Goal: Transaction & Acquisition: Obtain resource

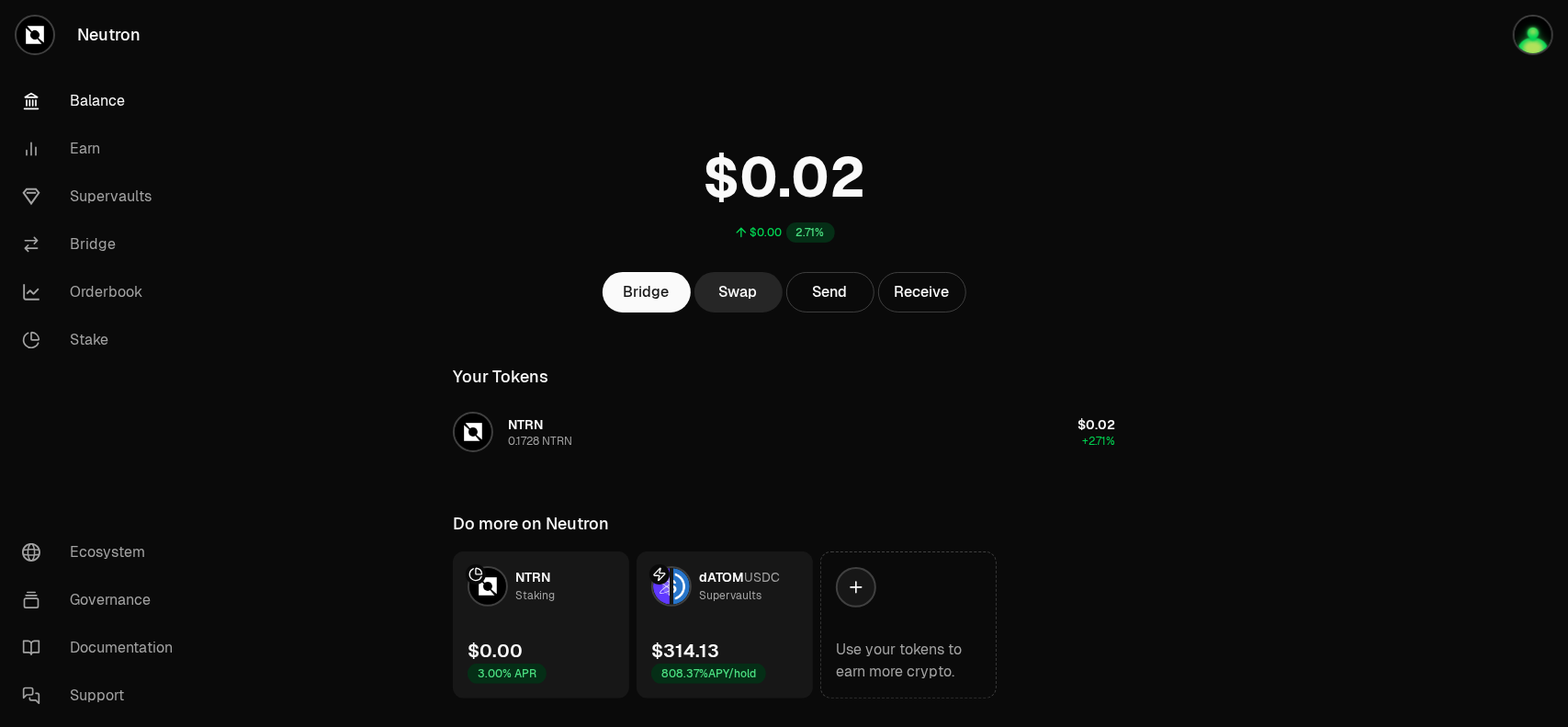
click at [1567, 352] on div at bounding box center [1465, 386] width 206 height 772
click at [1332, 315] on main "$0.00 2.71% Bridge Swap Send Receive Your Tokens NTRN 0.1828 NTRN $0.02 +2.71% …" at bounding box center [886, 386] width 1362 height 772
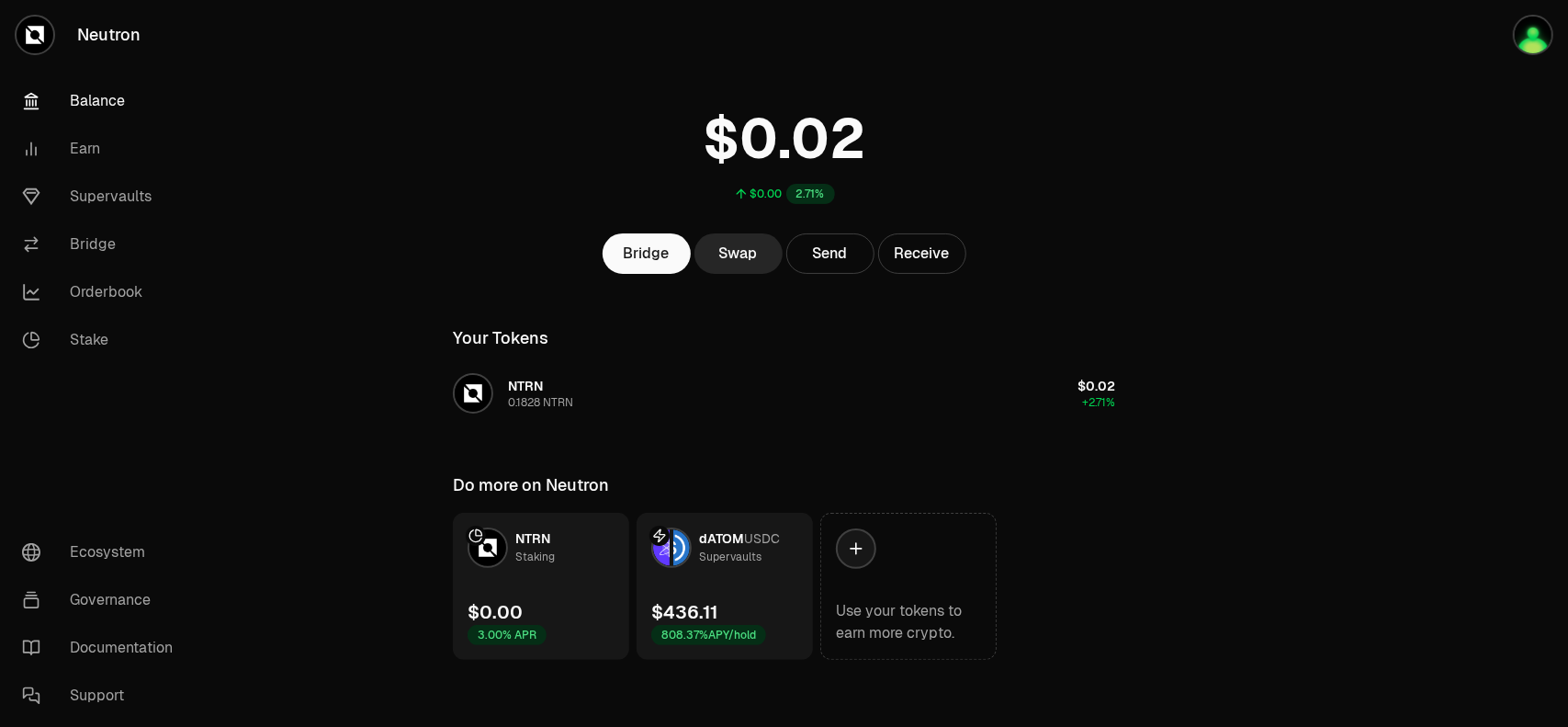
scroll to position [44, 0]
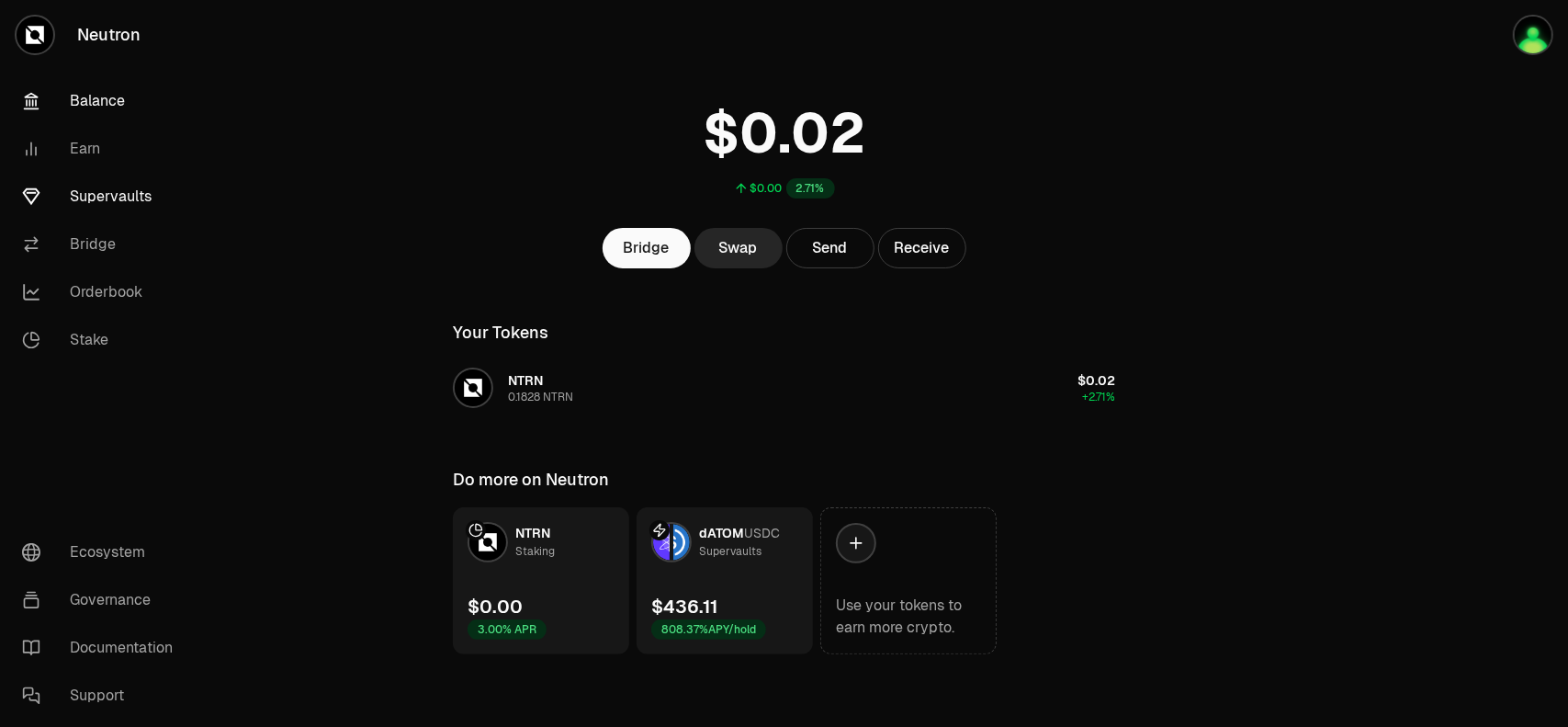
click at [113, 199] on link "Supervaults" at bounding box center [103, 196] width 191 height 48
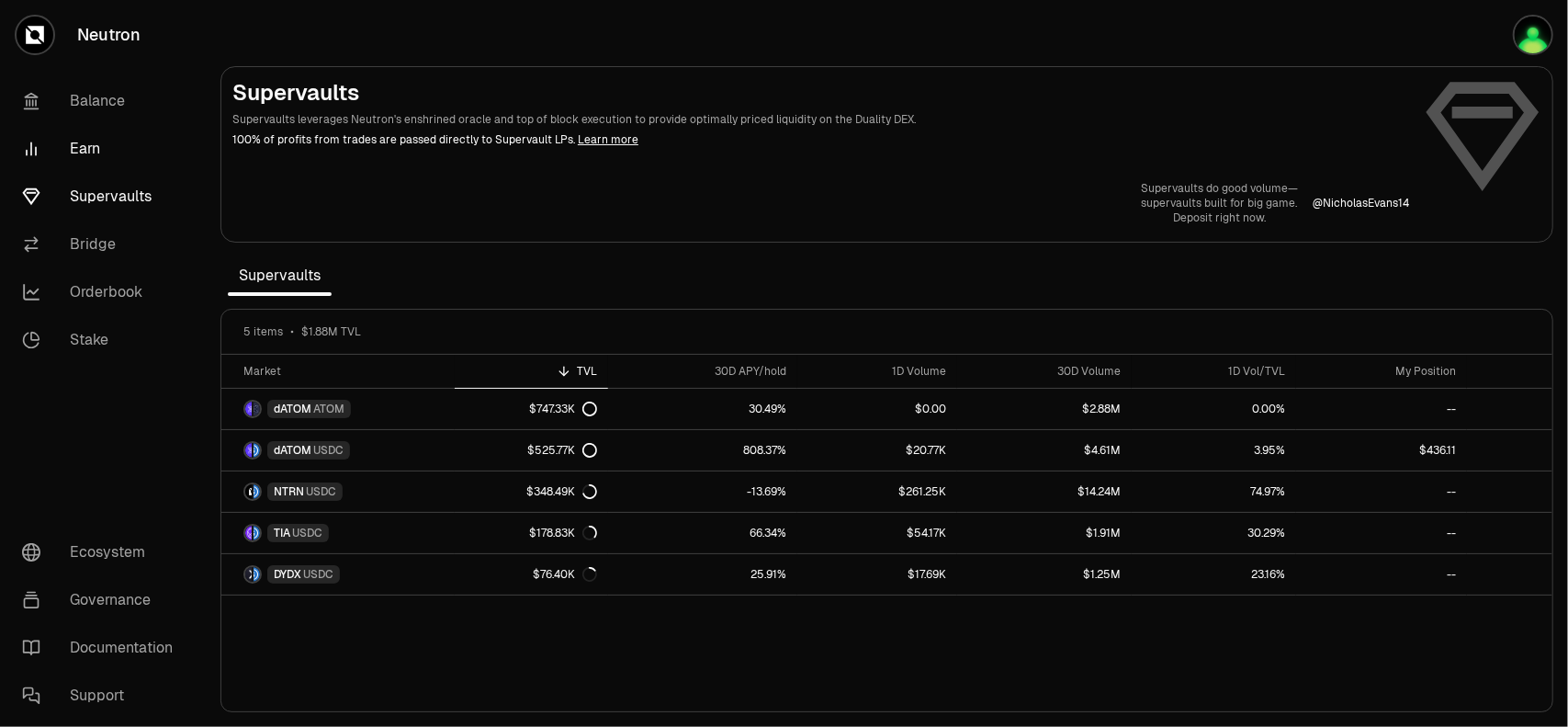
click at [52, 151] on link "Earn" at bounding box center [103, 148] width 191 height 48
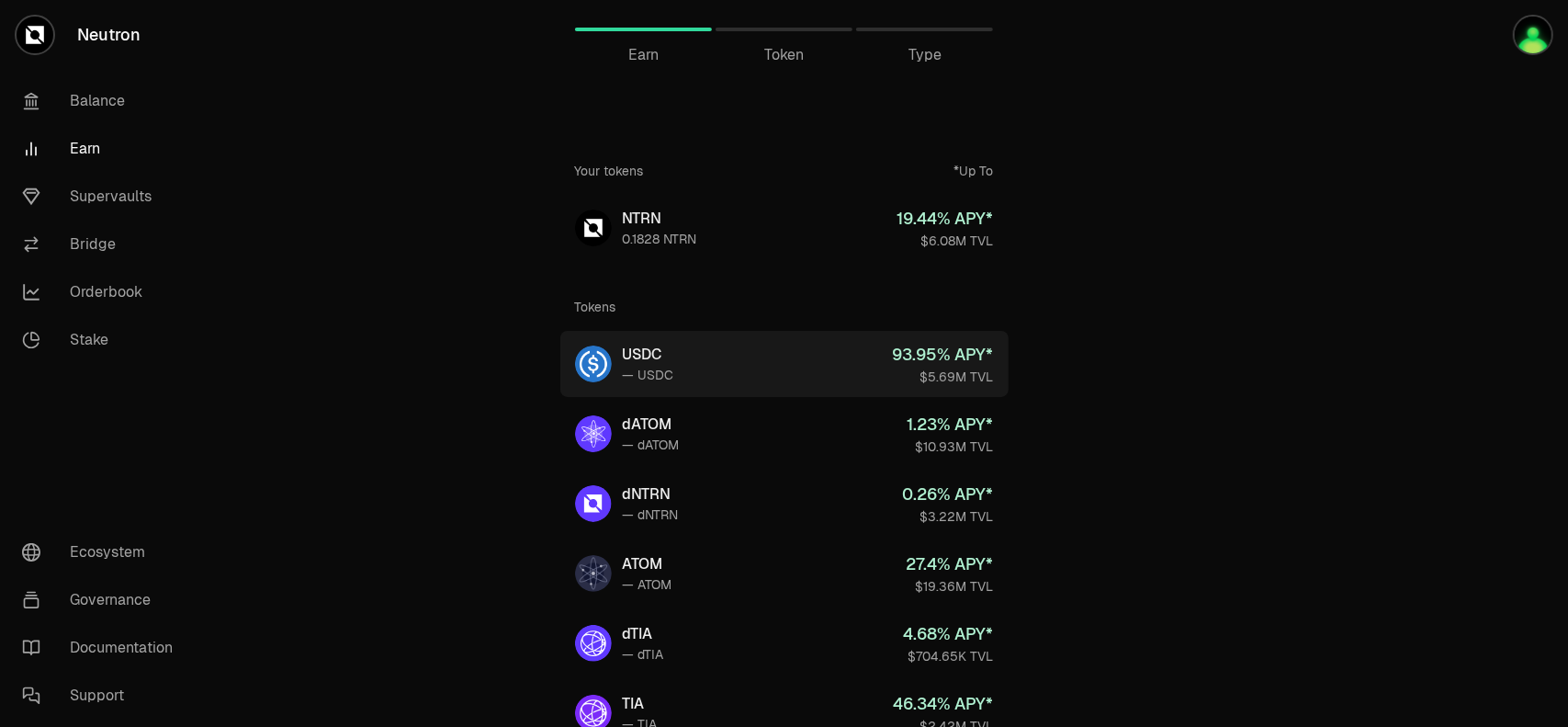
click at [948, 373] on div "$5.69M TVL" at bounding box center [944, 376] width 101 height 18
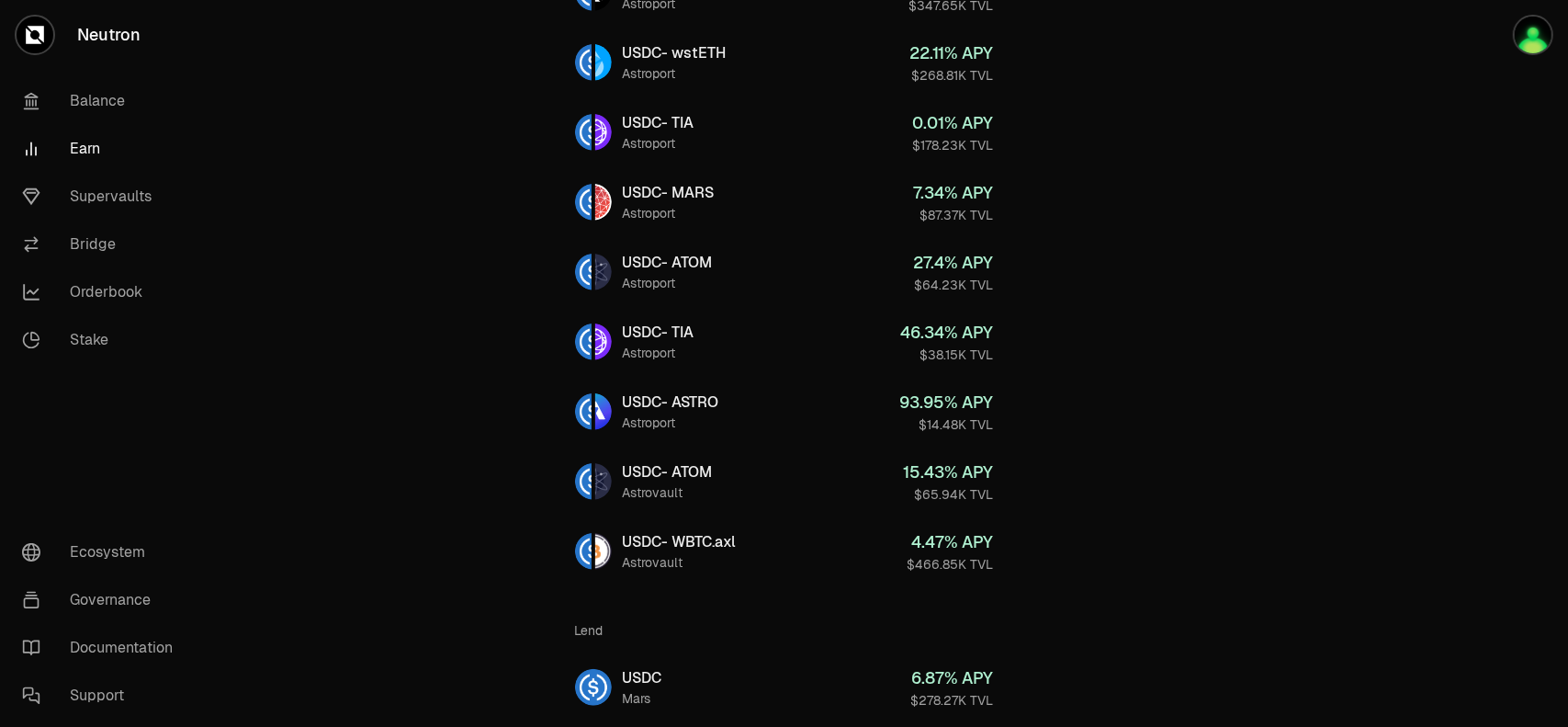
scroll to position [706, 0]
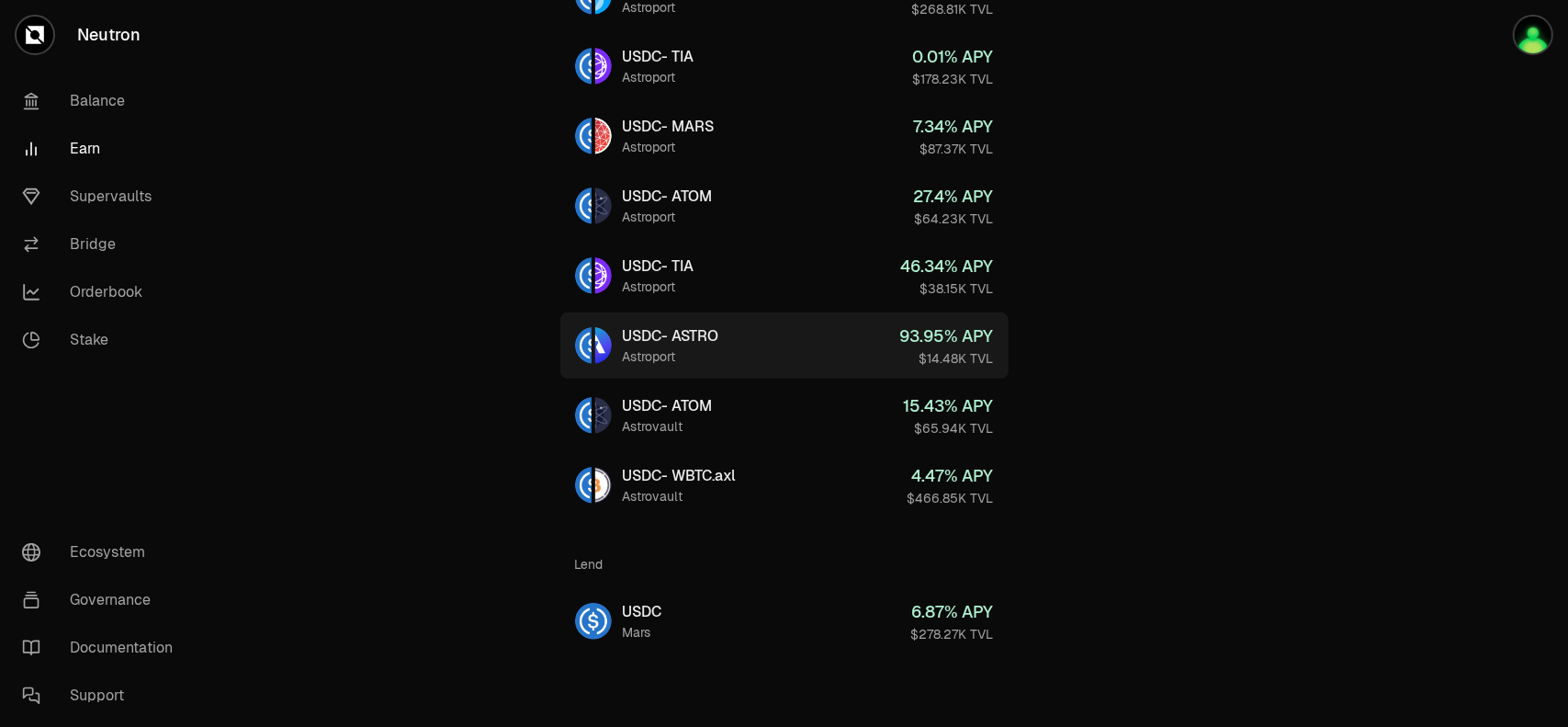
click at [940, 334] on div "93.95 % APY" at bounding box center [947, 336] width 94 height 26
